Goal: Task Accomplishment & Management: Manage account settings

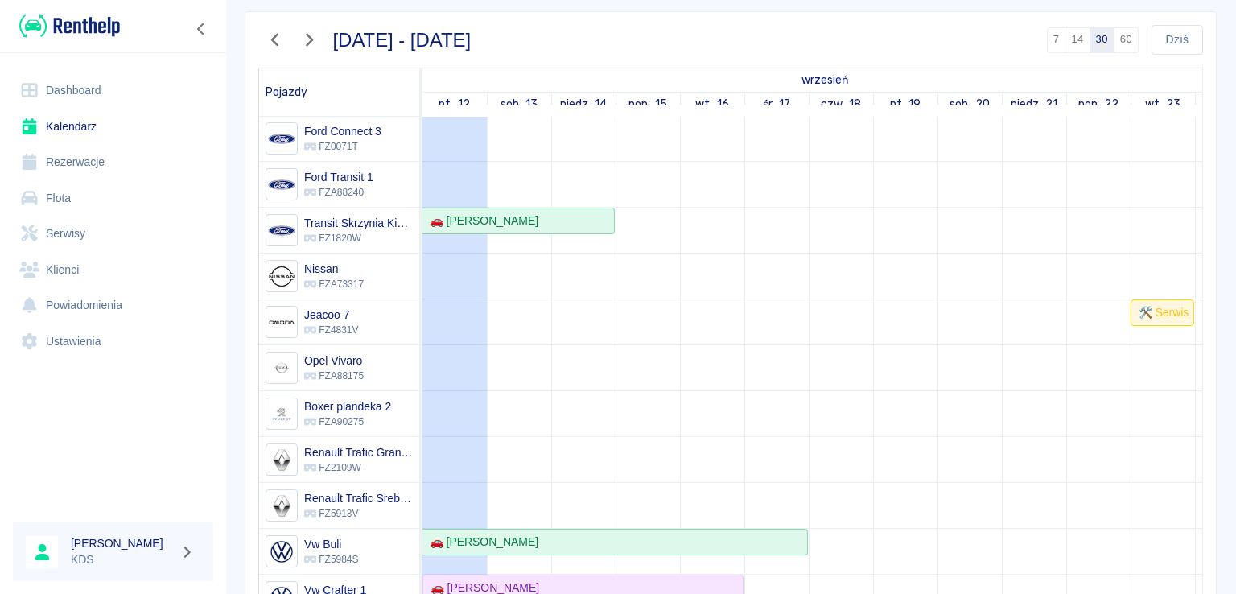
scroll to position [32, 0]
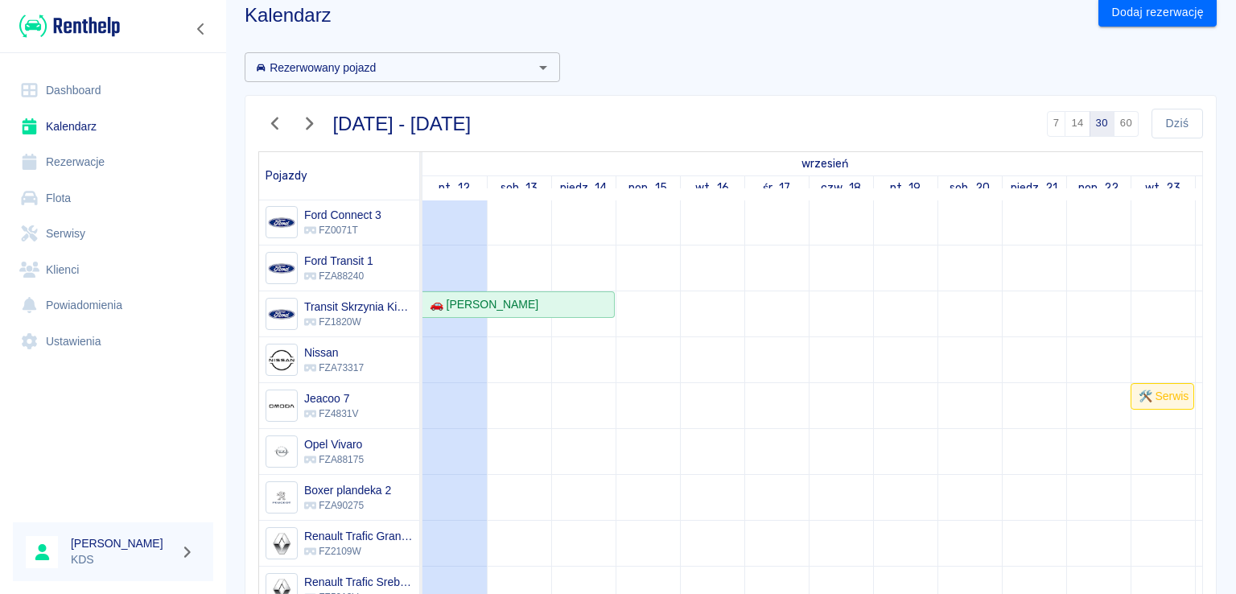
click at [76, 166] on link "Rezerwacje" at bounding box center [113, 162] width 200 height 36
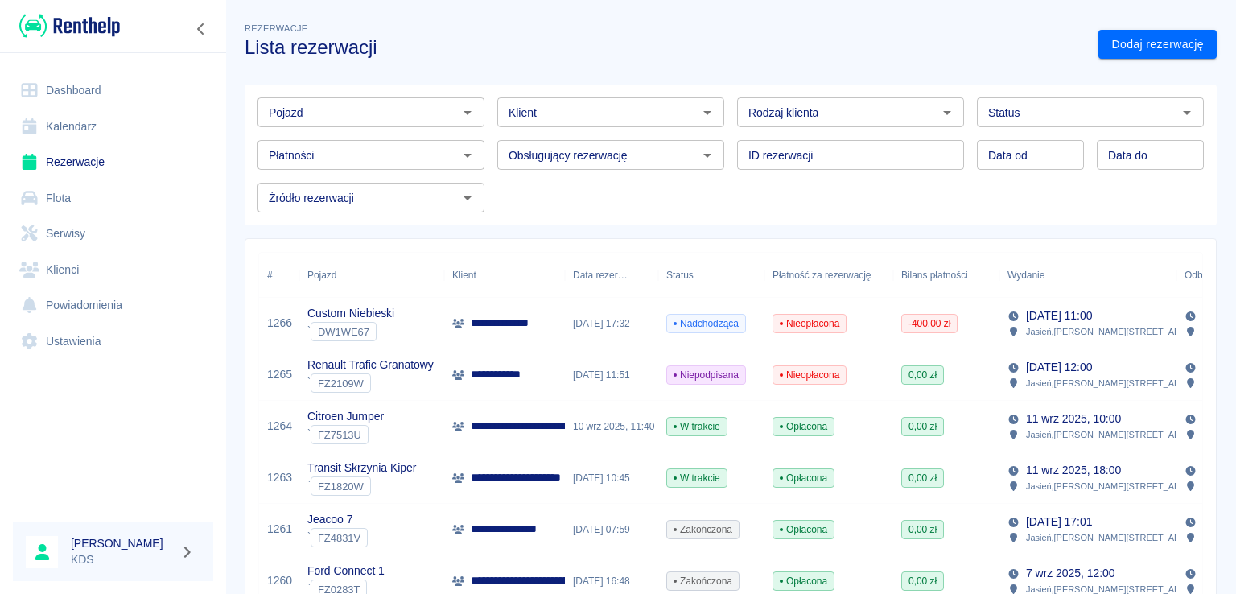
click at [820, 328] on span "Nieopłacona" at bounding box center [809, 323] width 72 height 14
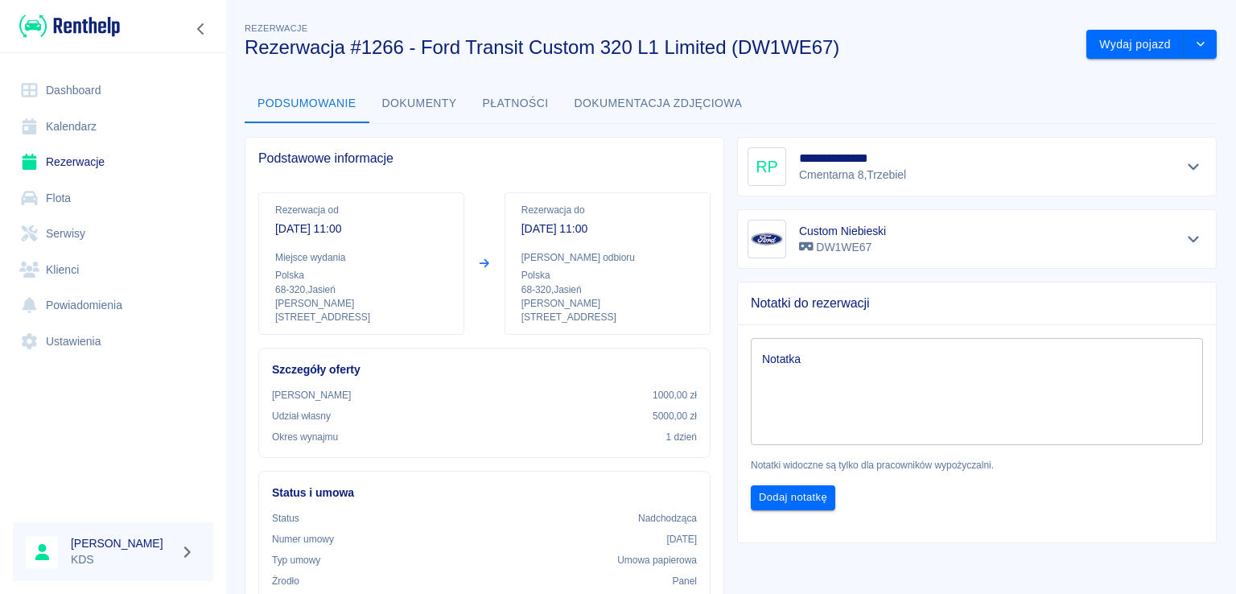
click at [502, 99] on button "Płatności" at bounding box center [516, 104] width 92 height 39
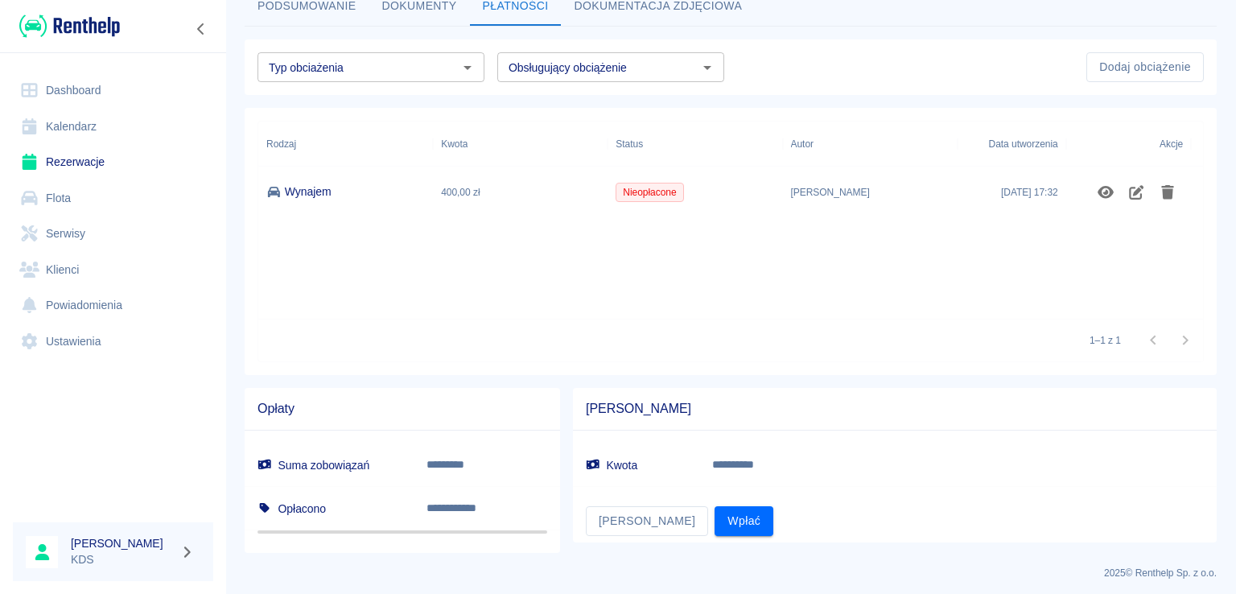
scroll to position [103, 0]
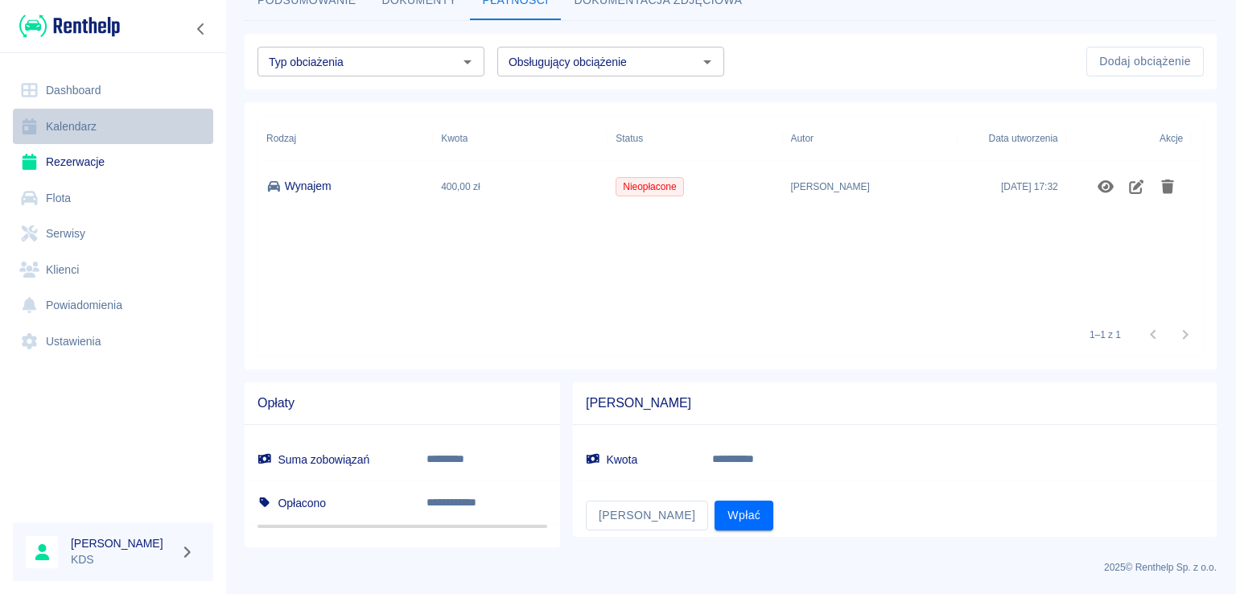
click at [85, 135] on link "Kalendarz" at bounding box center [113, 127] width 200 height 36
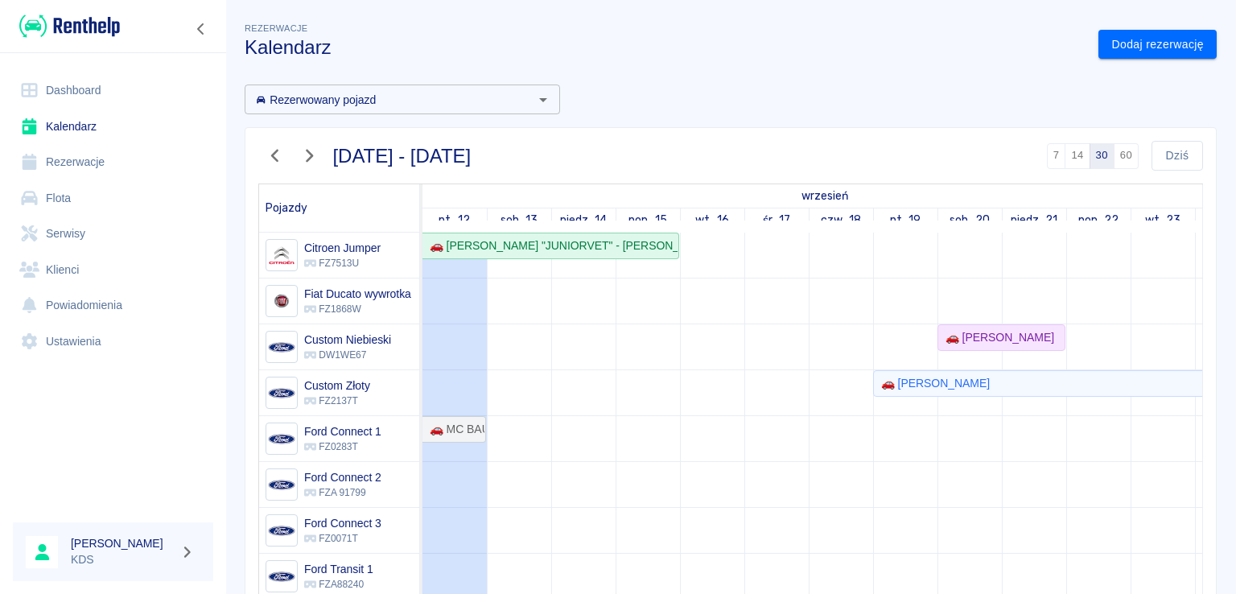
scroll to position [80, 0]
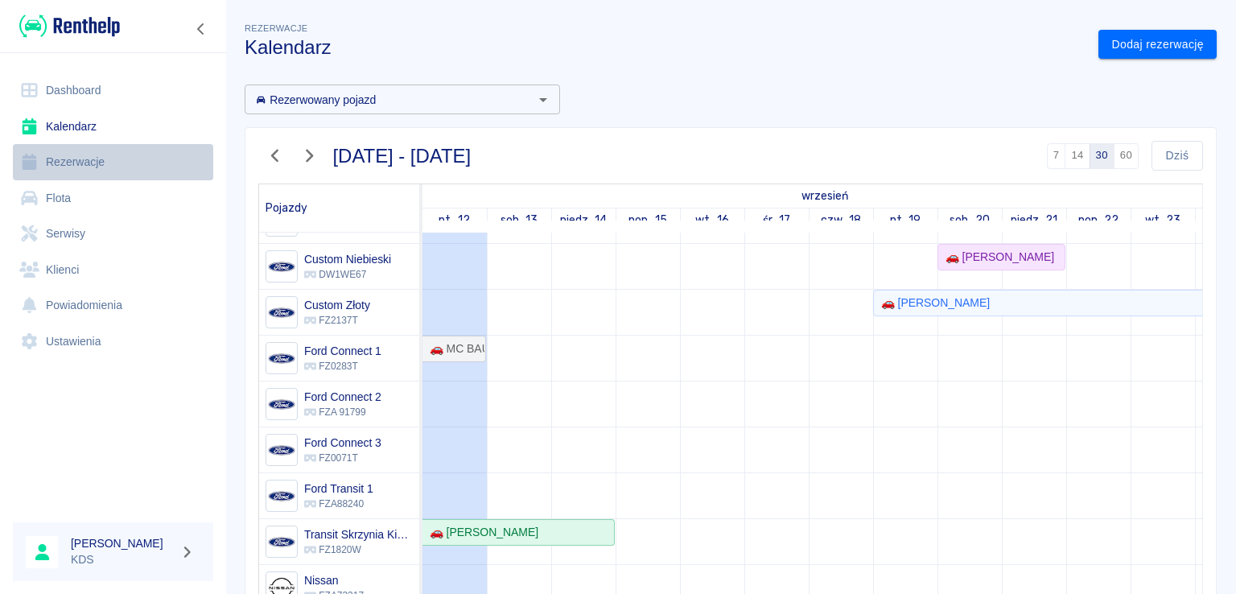
click at [80, 151] on link "Rezerwacje" at bounding box center [113, 162] width 200 height 36
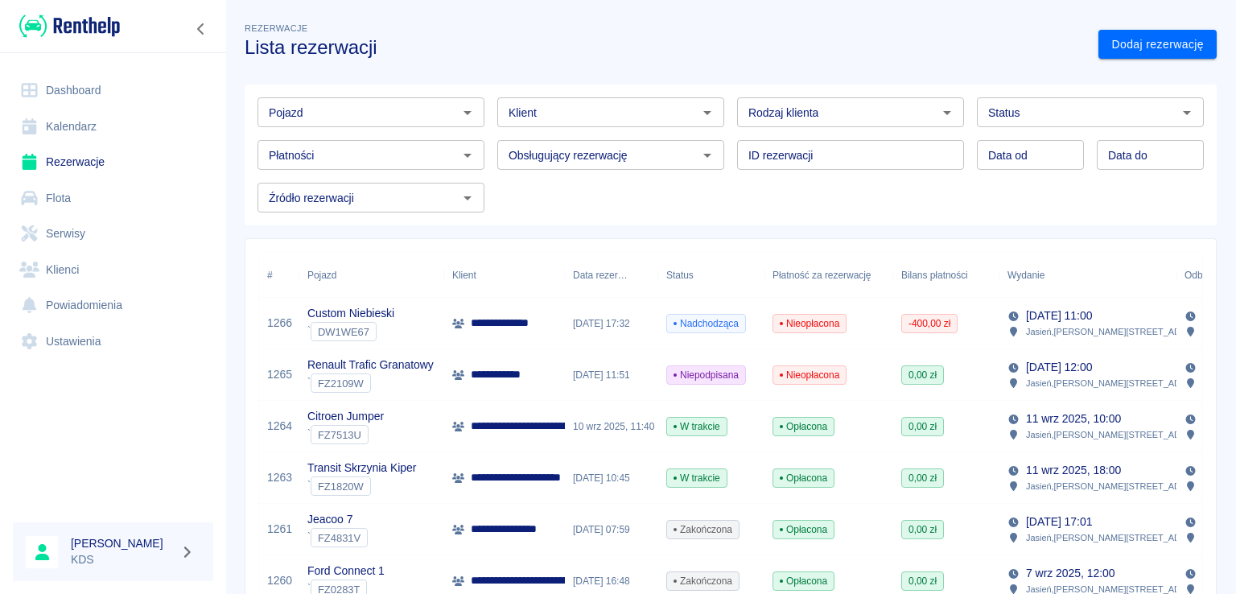
click at [802, 327] on span "Nieopłacona" at bounding box center [809, 323] width 72 height 14
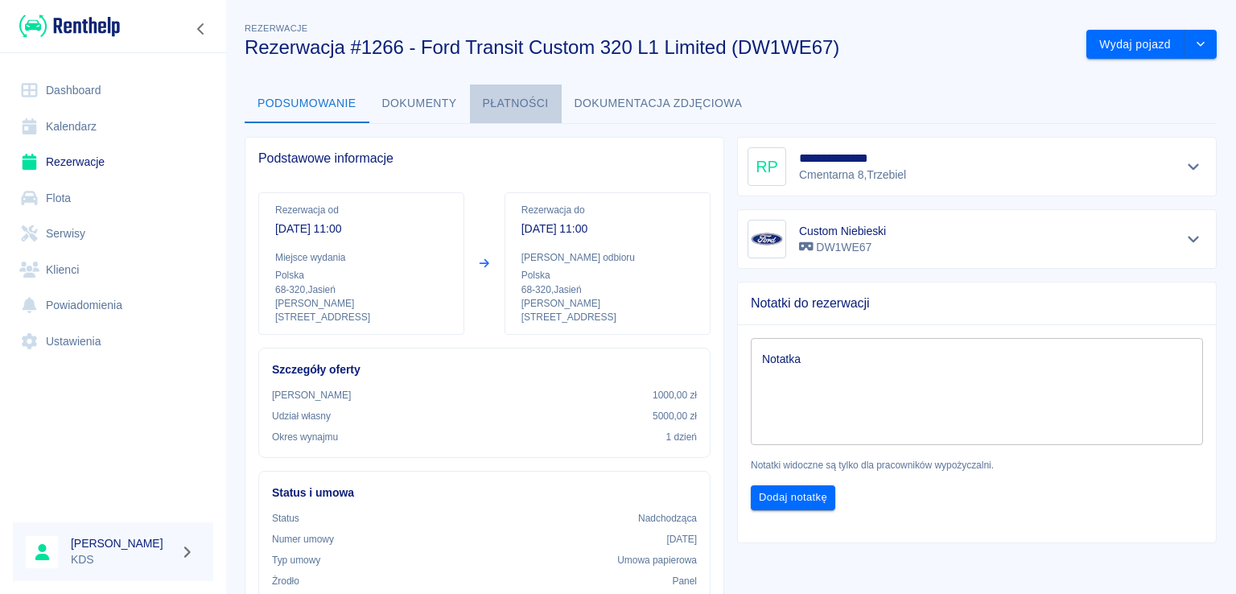
click at [515, 101] on button "Płatności" at bounding box center [516, 104] width 92 height 39
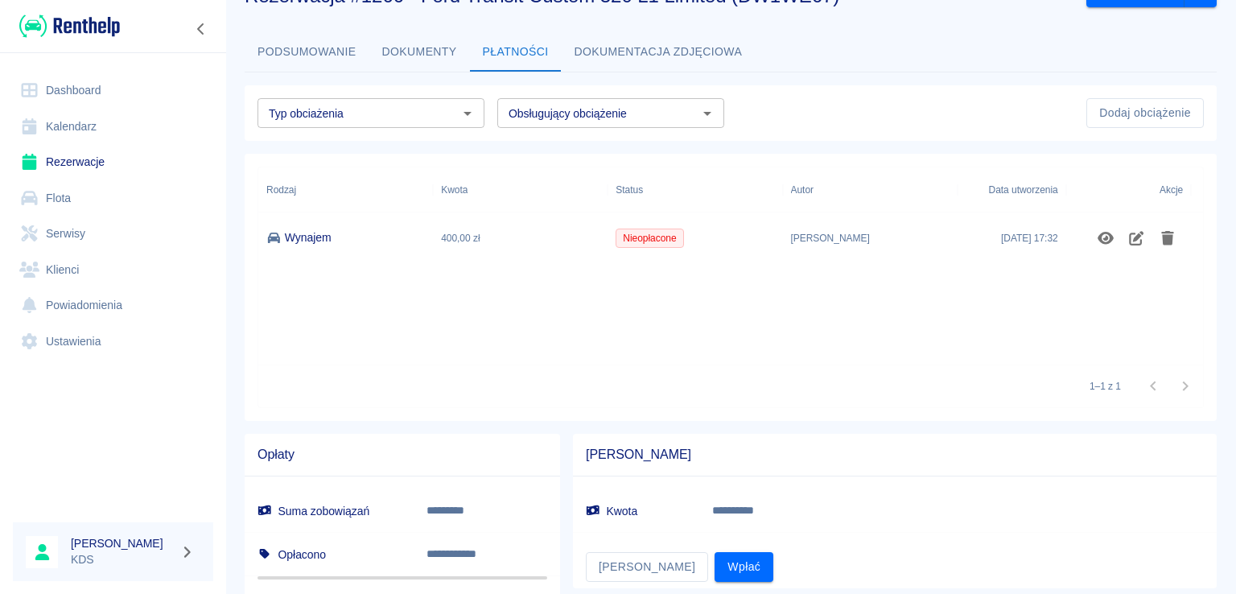
scroll to position [103, 0]
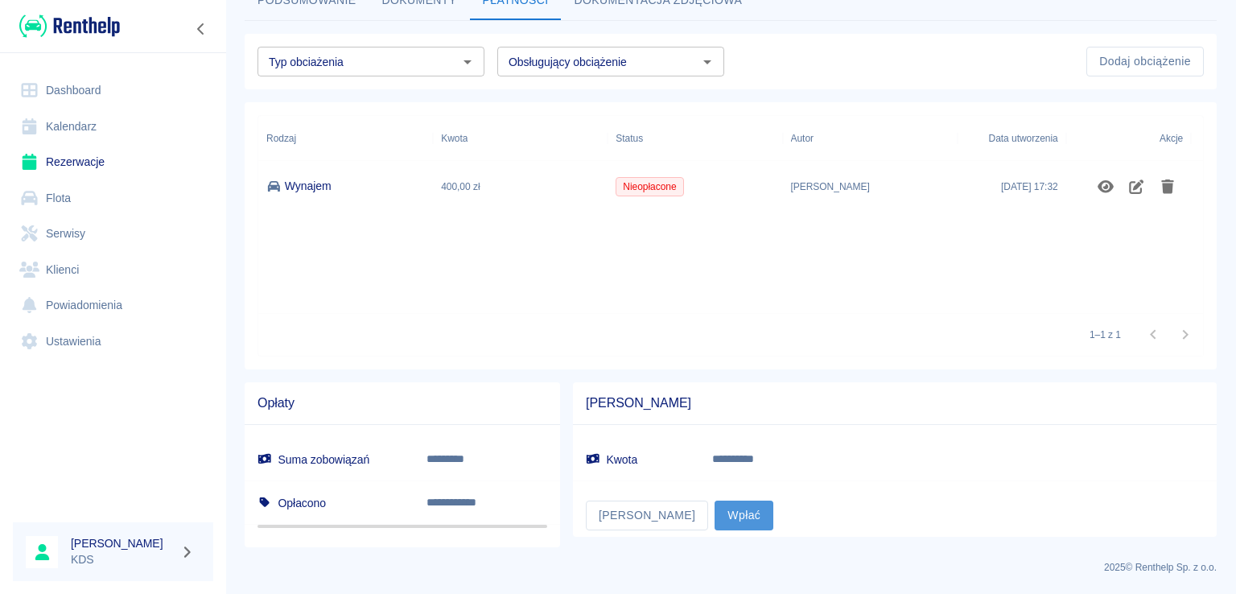
click at [715, 518] on button "Wpłać" at bounding box center [744, 516] width 59 height 30
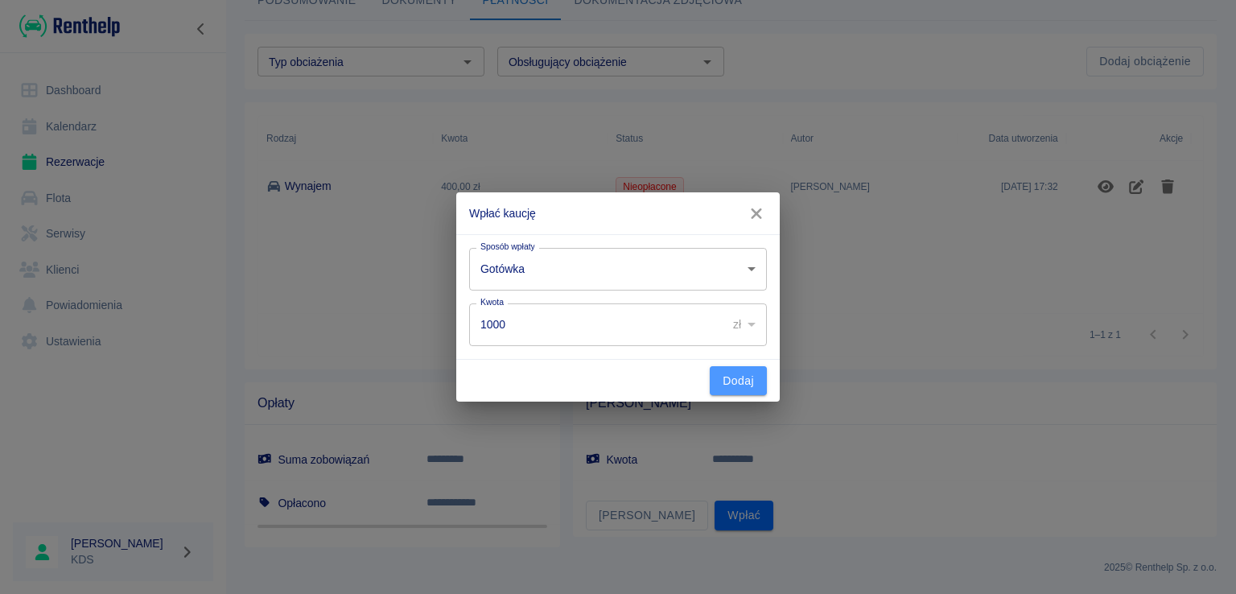
click at [726, 381] on button "Dodaj" at bounding box center [738, 381] width 57 height 30
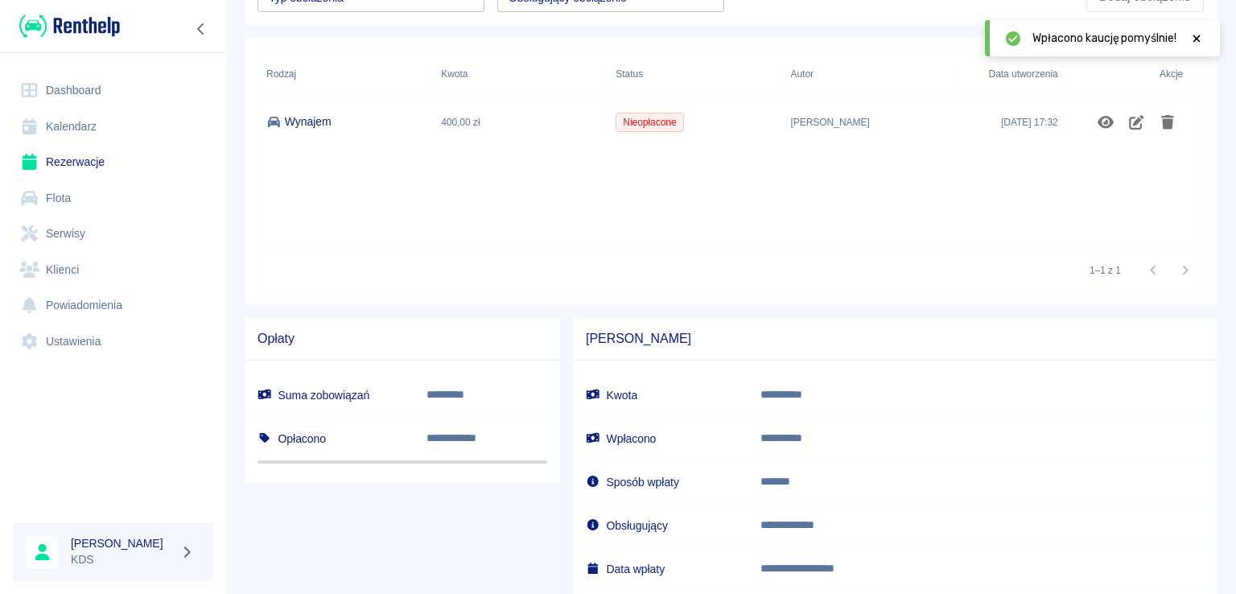
scroll to position [264, 0]
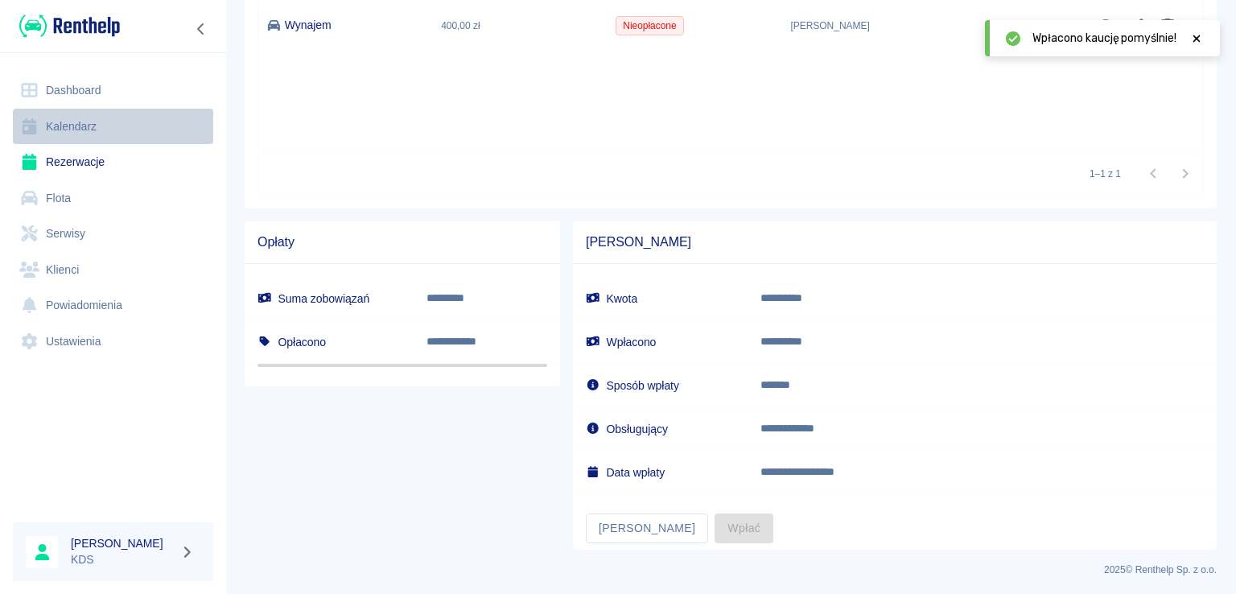
click at [101, 119] on link "Kalendarz" at bounding box center [113, 127] width 200 height 36
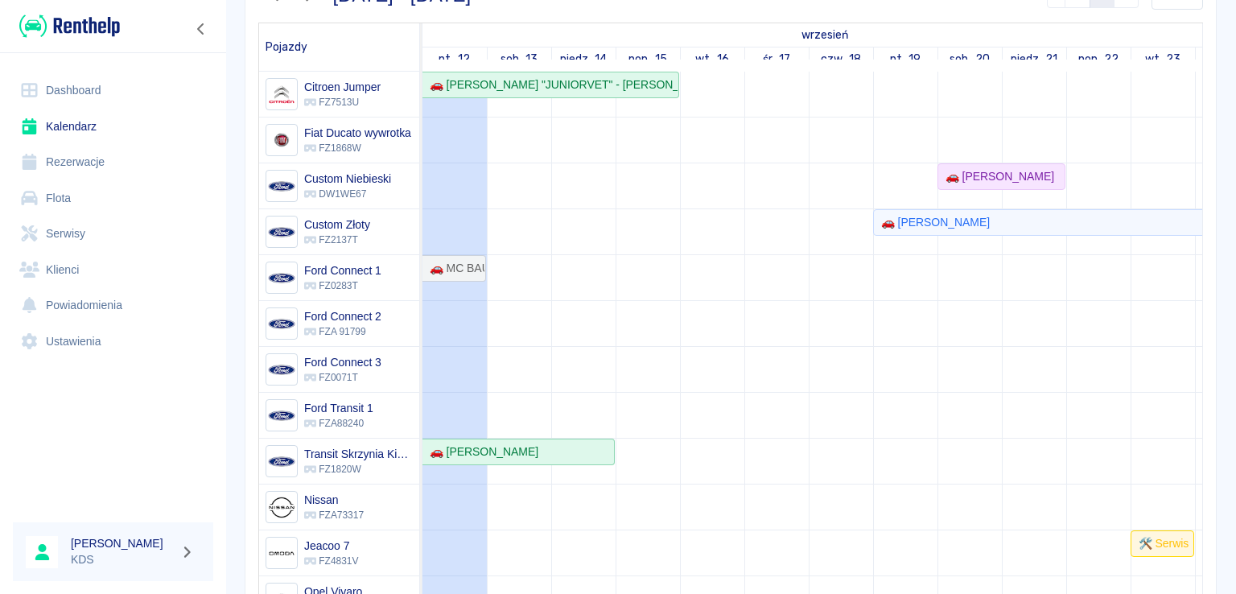
scroll to position [60, 0]
